Goal: Find contact information

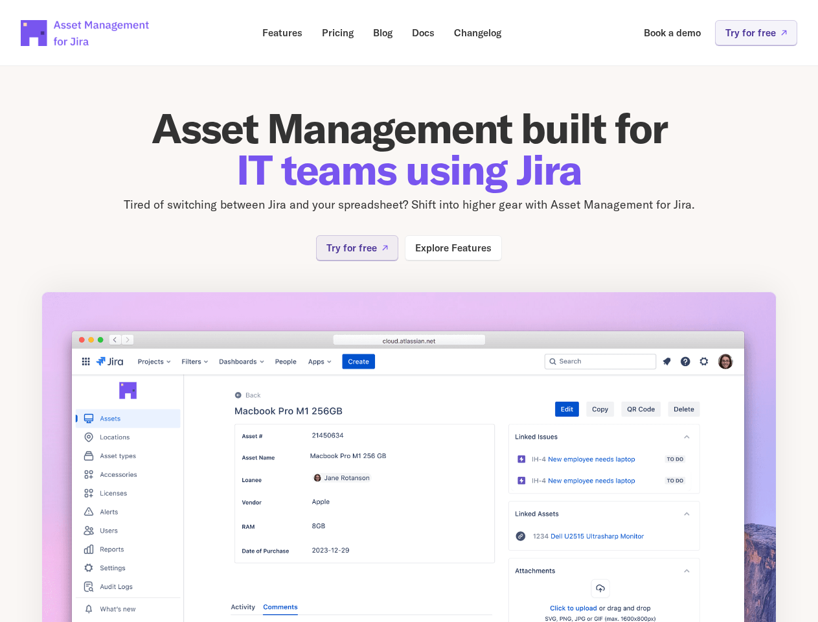
click at [409, 311] on img at bounding box center [408, 478] width 735 height 374
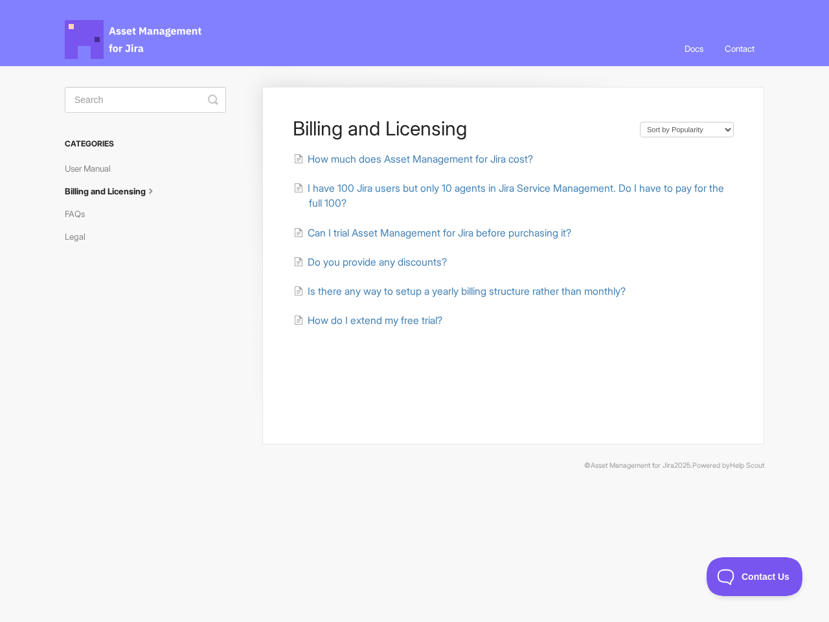
click at [738, 49] on link "Contact" at bounding box center [739, 48] width 49 height 35
click at [213, 100] on icon "submit" at bounding box center [213, 100] width 10 height 10
click at [755, 576] on span "Contact Us" at bounding box center [755, 576] width 96 height 9
